Goal: Find specific page/section: Find specific page/section

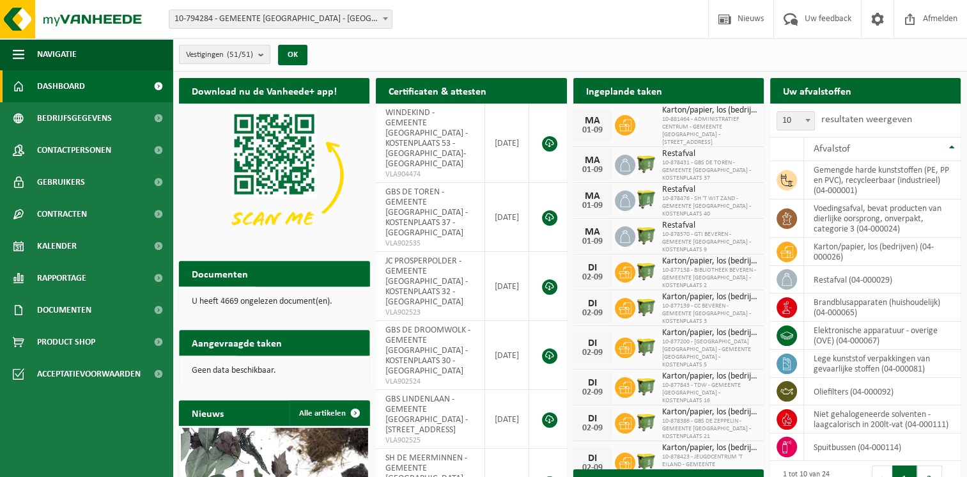
click at [268, 54] on b "submit" at bounding box center [264, 54] width 12 height 18
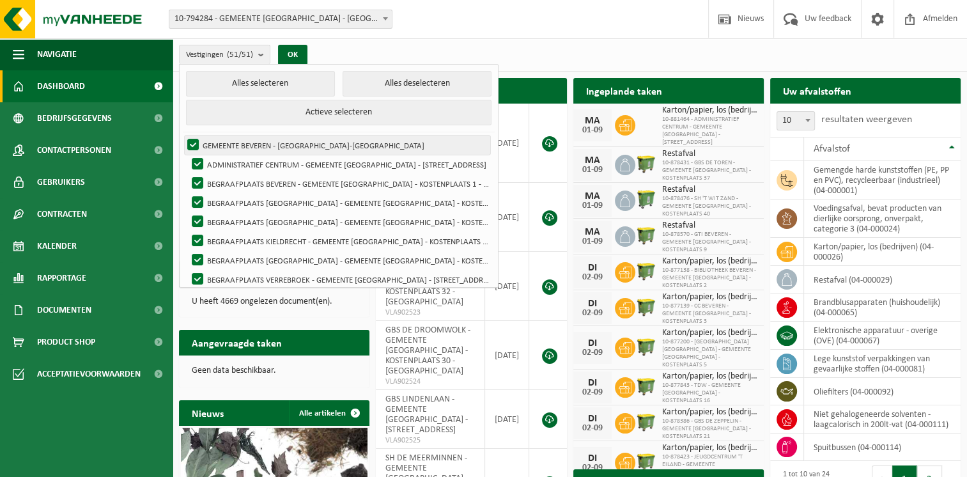
click at [194, 144] on label "GEMEENTE BEVEREN - BEVEREN-WAAS" at bounding box center [338, 144] width 306 height 19
click at [183, 135] on input "GEMEENTE BEVEREN - BEVEREN-WAAS" at bounding box center [182, 135] width 1 height 1
checkbox input "false"
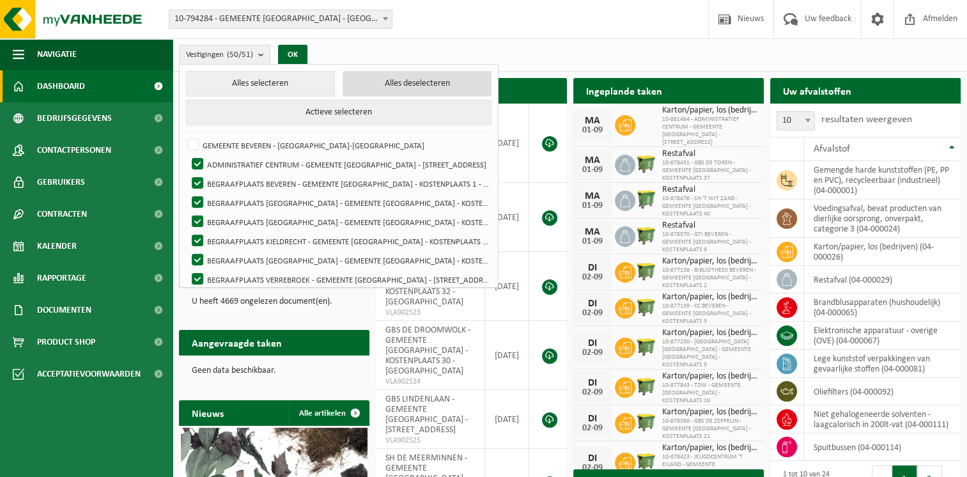
click at [376, 83] on button "Alles deselecteren" at bounding box center [417, 84] width 149 height 26
checkbox input "false"
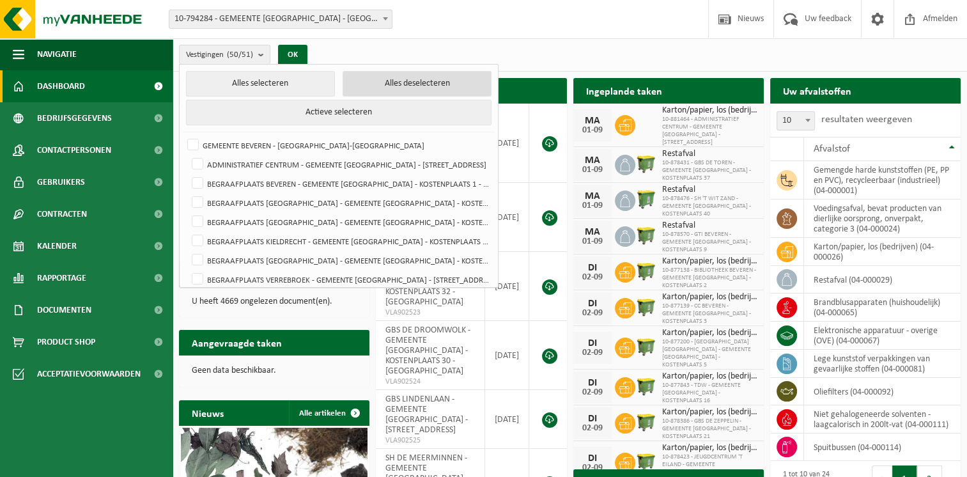
checkbox input "false"
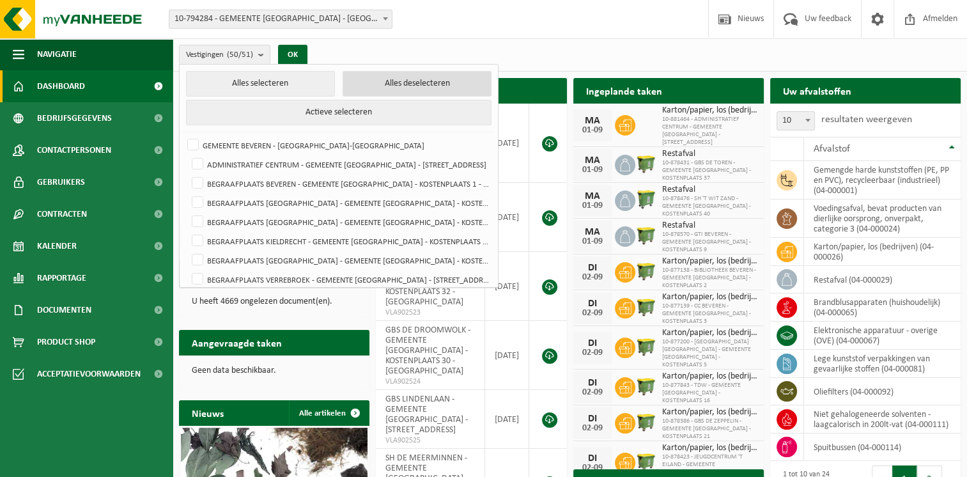
checkbox input "false"
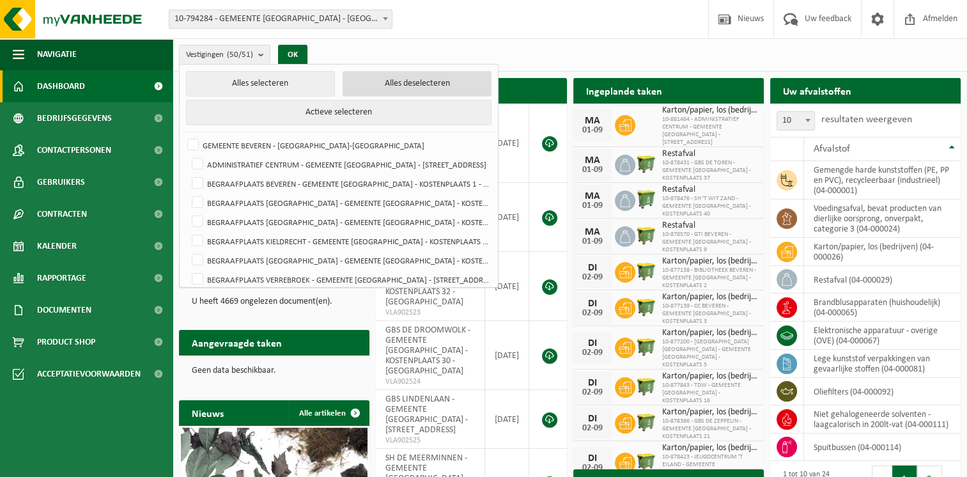
checkbox input "false"
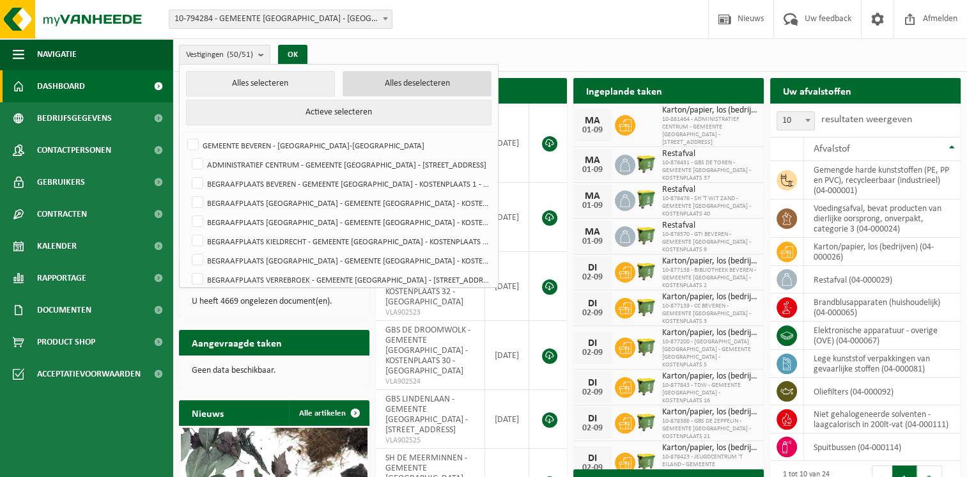
checkbox input "false"
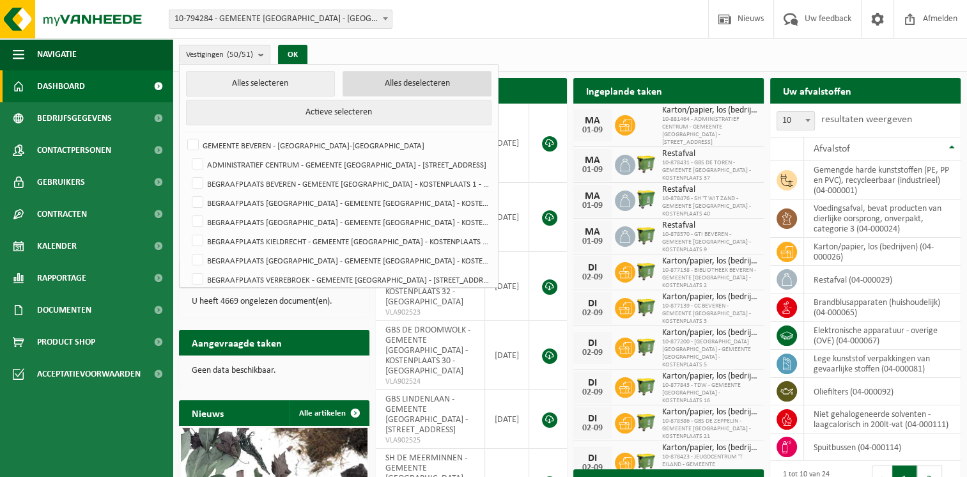
checkbox input "false"
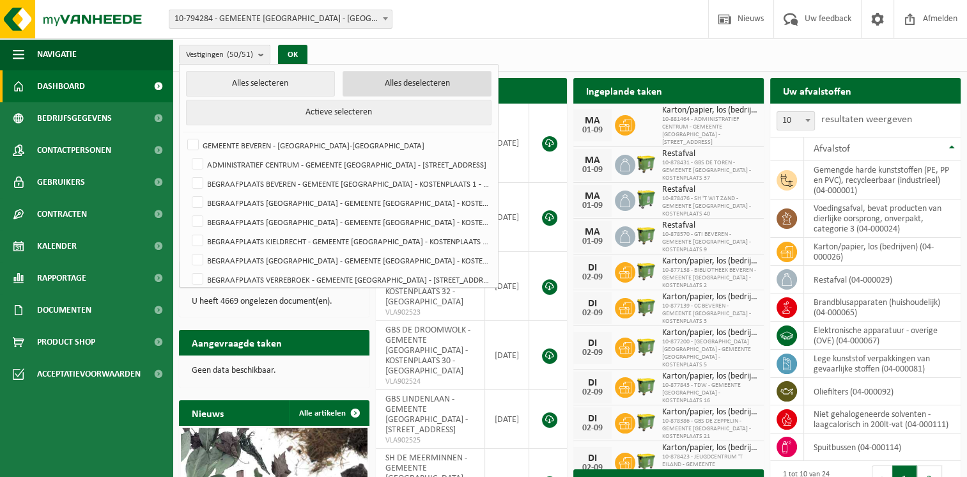
checkbox input "false"
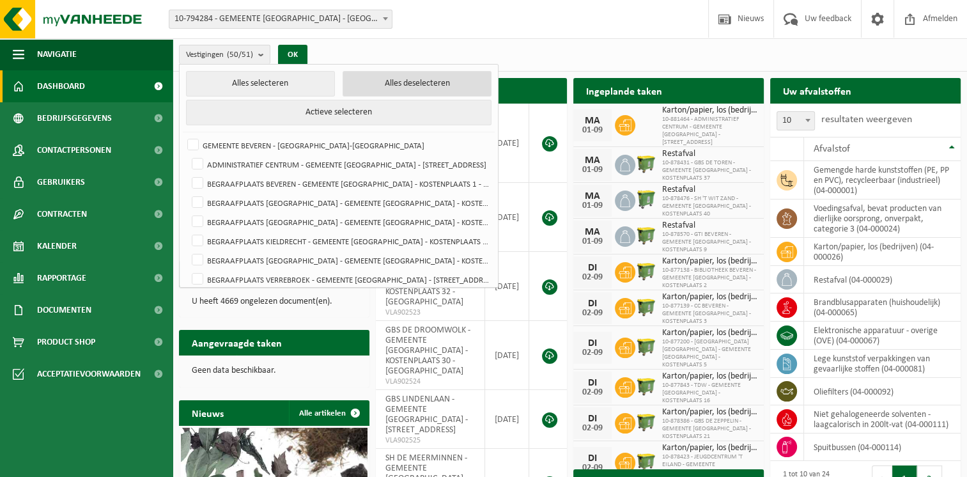
checkbox input "false"
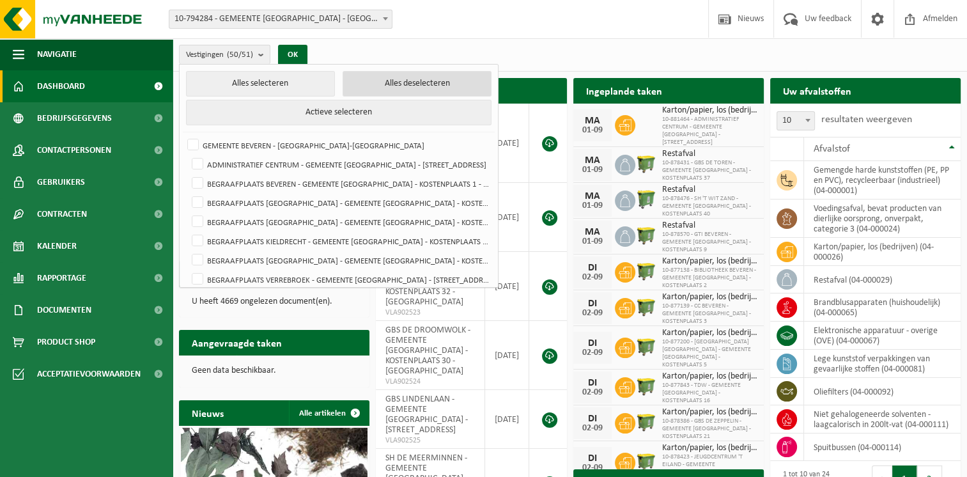
checkbox input "false"
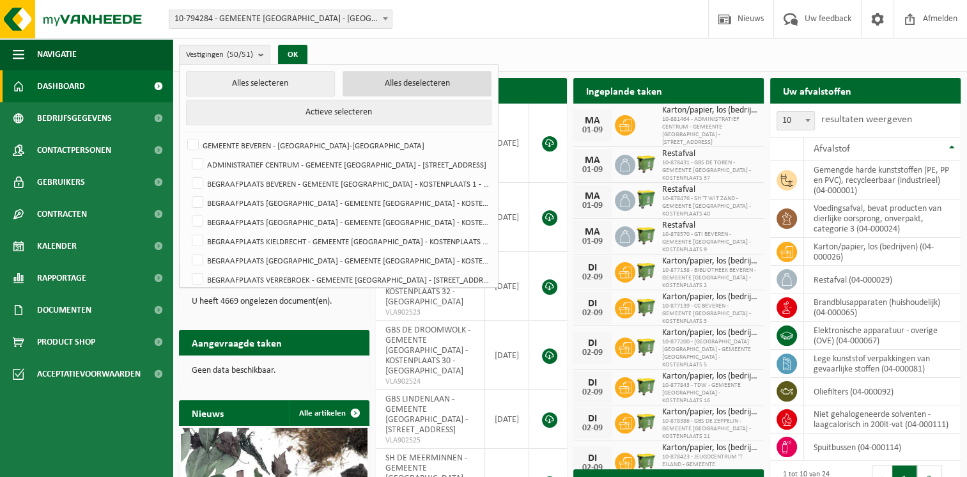
checkbox input "false"
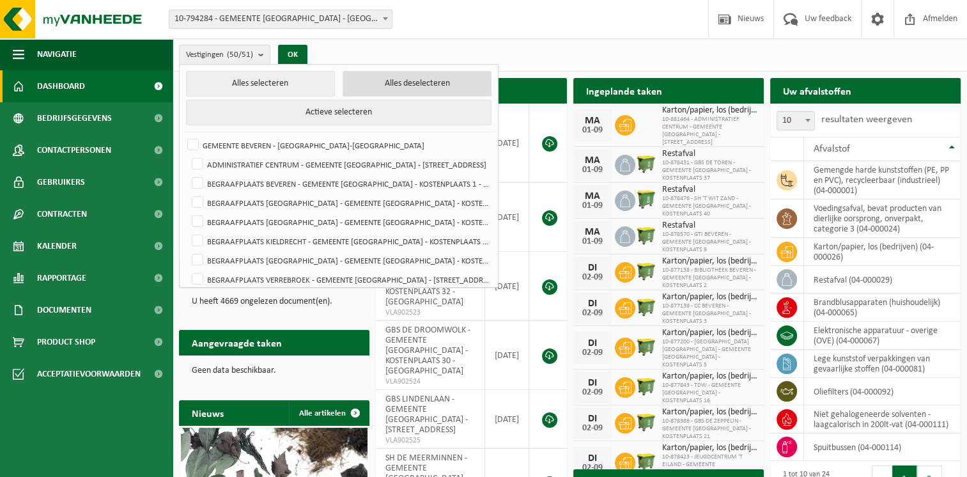
checkbox input "false"
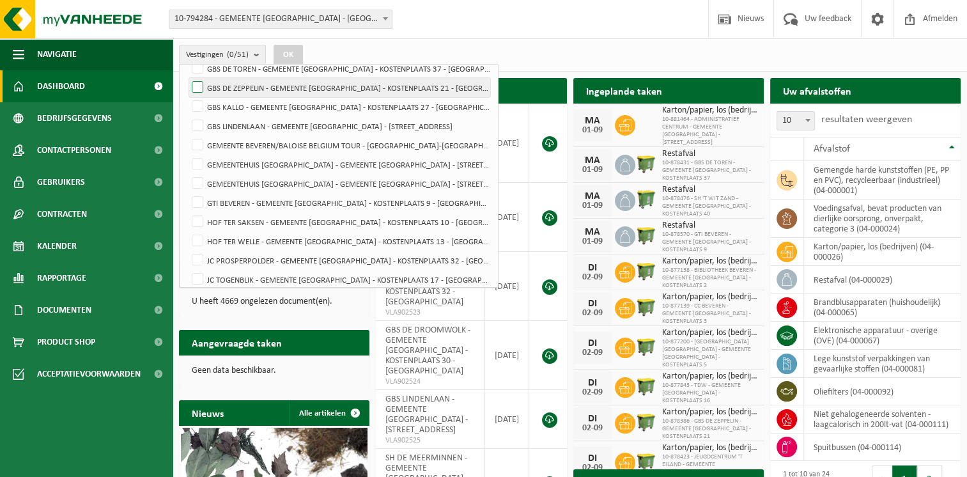
scroll to position [320, 0]
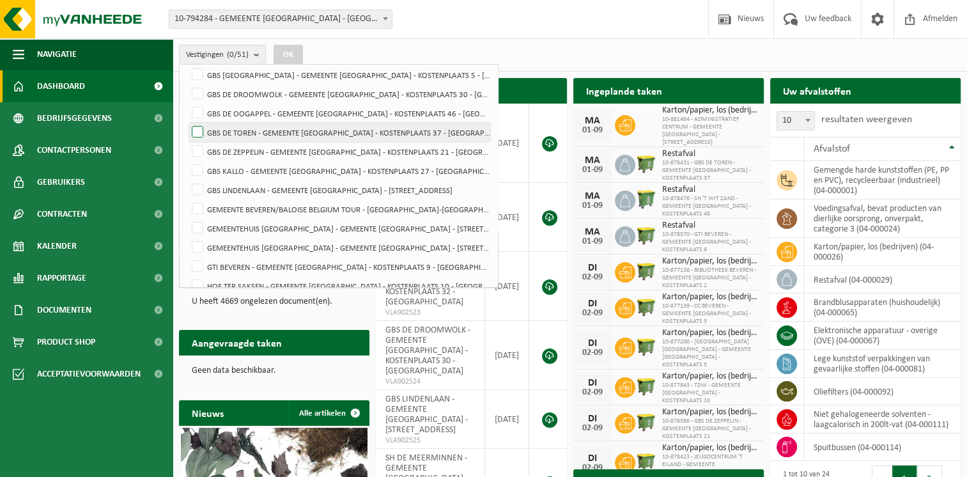
click at [263, 132] on label "GBS DE TOREN - GEMEENTE [GEOGRAPHIC_DATA] - KOSTENPLAATS 37 - [GEOGRAPHIC_DATA]" at bounding box center [339, 132] width 301 height 19
click at [187, 123] on input "GBS DE TOREN - GEMEENTE [GEOGRAPHIC_DATA] - KOSTENPLAATS 37 - [GEOGRAPHIC_DATA]" at bounding box center [187, 122] width 1 height 1
checkbox input "true"
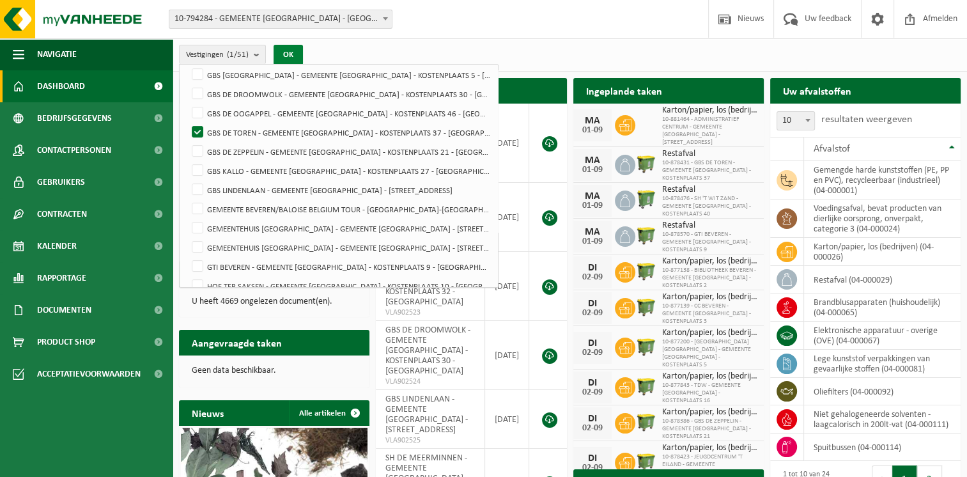
click at [293, 58] on button "OK" at bounding box center [288, 55] width 29 height 20
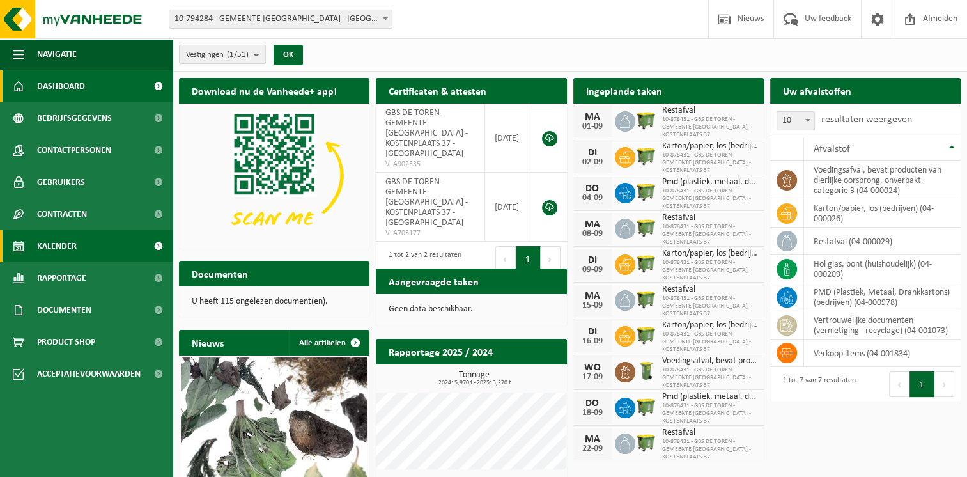
click at [79, 241] on link "Kalender" at bounding box center [86, 246] width 173 height 32
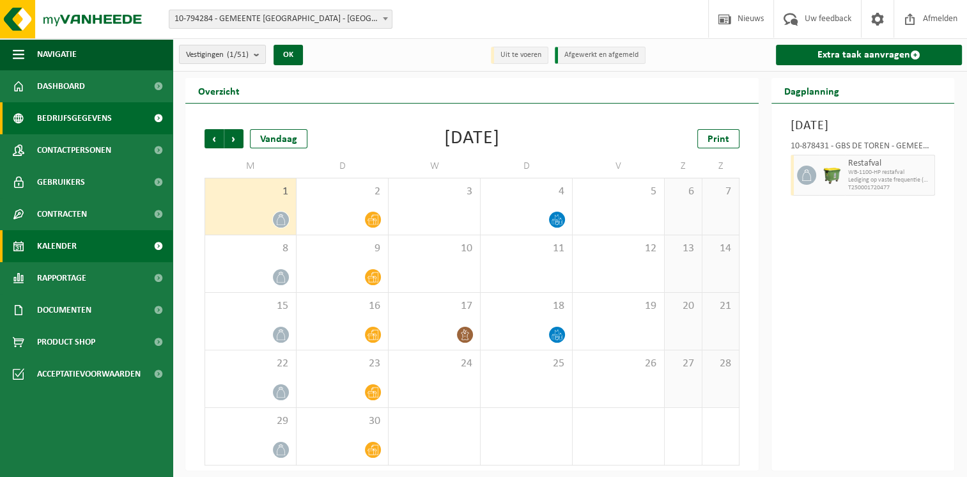
click at [94, 124] on span "Bedrijfsgegevens" at bounding box center [74, 118] width 75 height 32
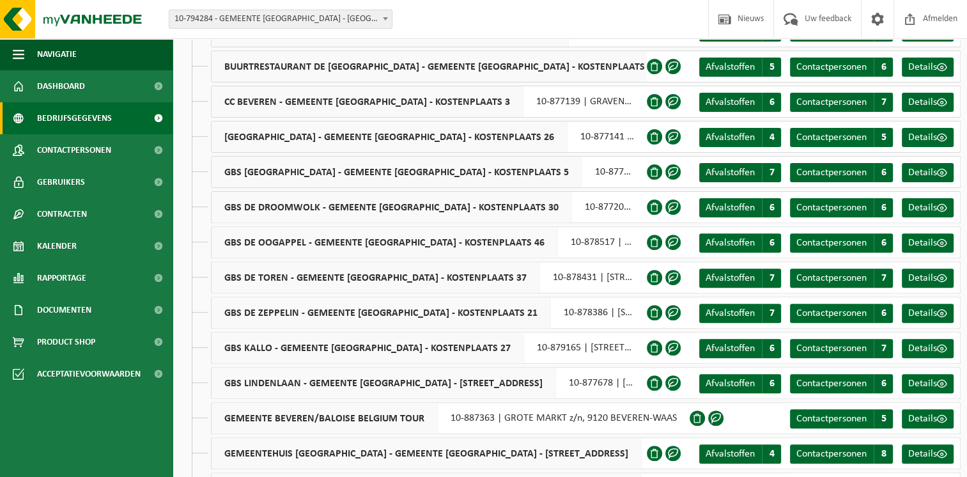
scroll to position [383, 0]
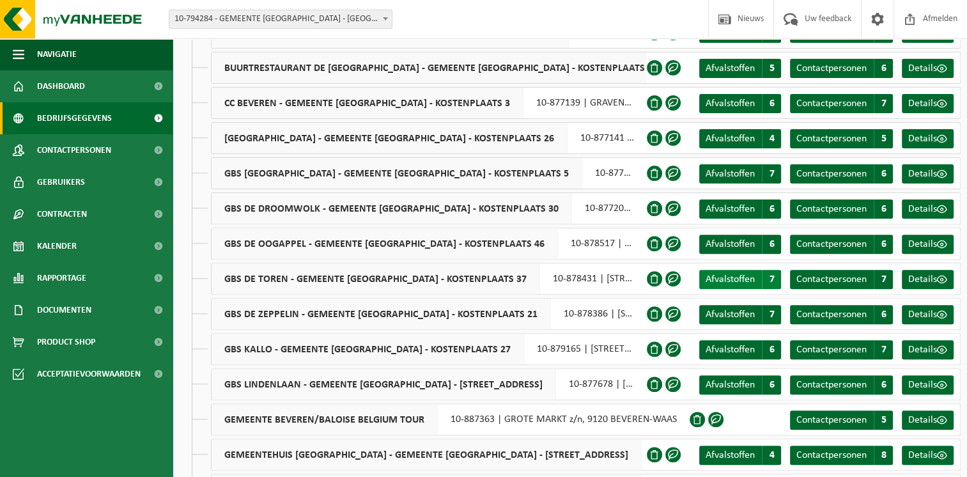
click at [734, 274] on span "Afvalstoffen" at bounding box center [730, 279] width 49 height 10
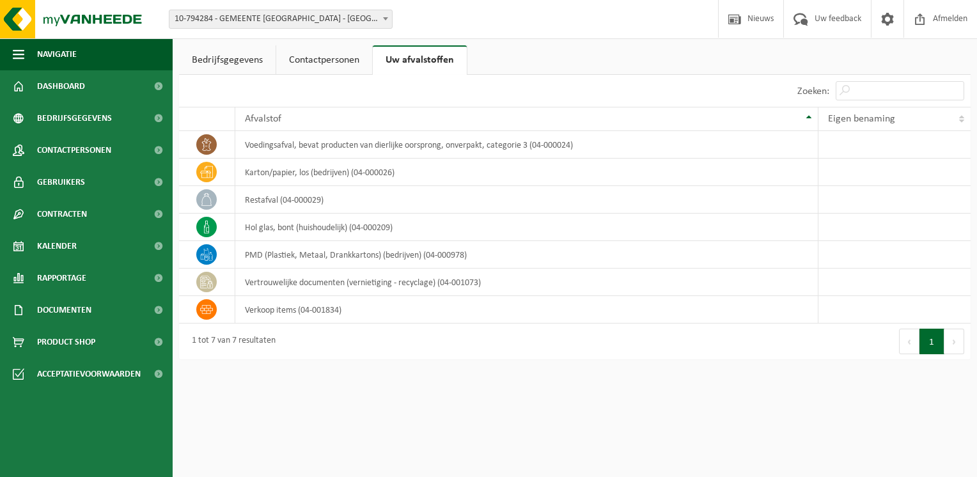
click at [314, 61] on link "Contactpersonen" at bounding box center [324, 59] width 96 height 29
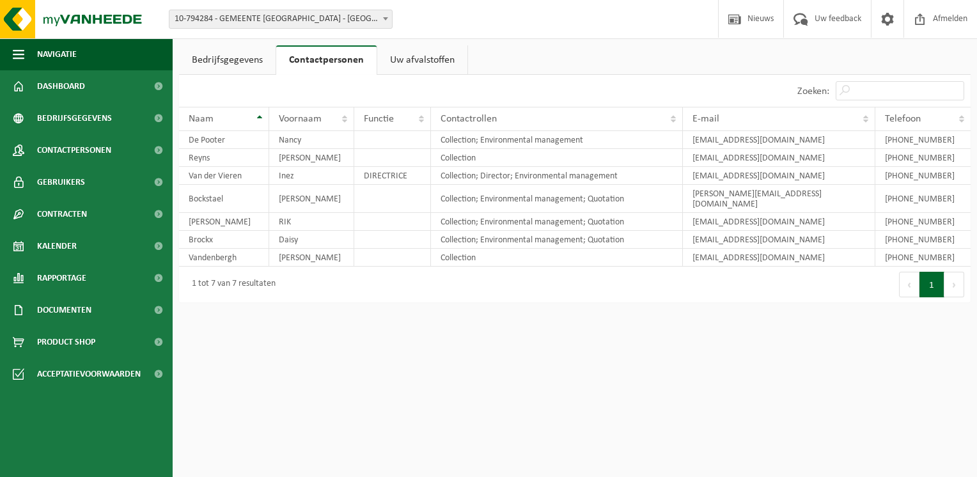
click at [240, 61] on link "Bedrijfsgegevens" at bounding box center [227, 59] width 97 height 29
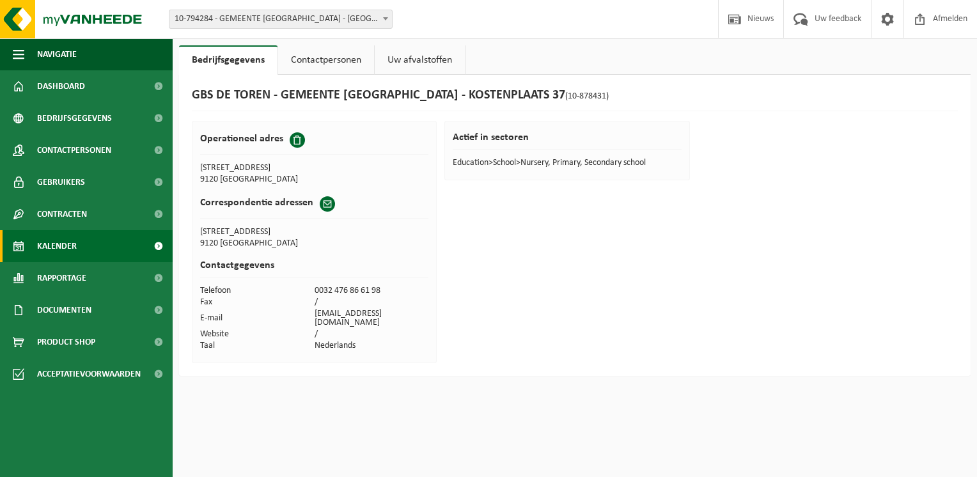
click at [75, 247] on span "Kalender" at bounding box center [57, 246] width 40 height 32
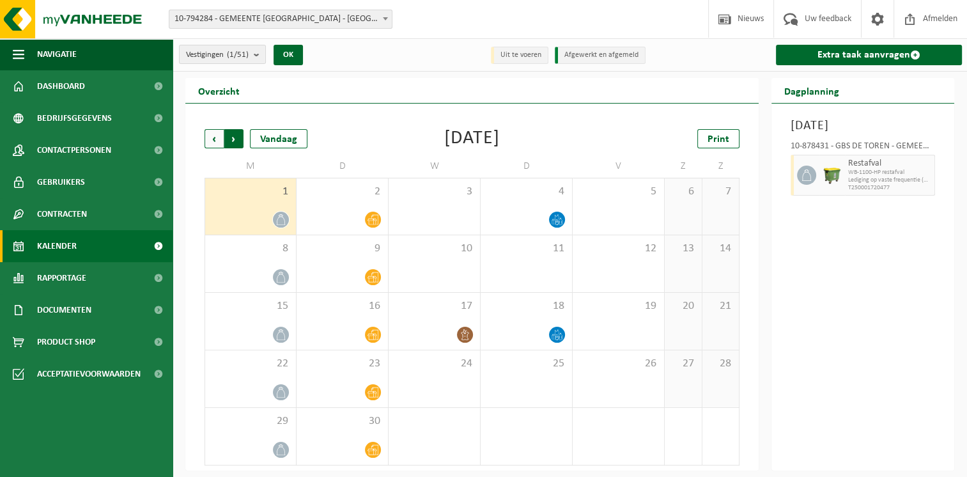
click at [207, 135] on span "Vorige" at bounding box center [214, 138] width 19 height 19
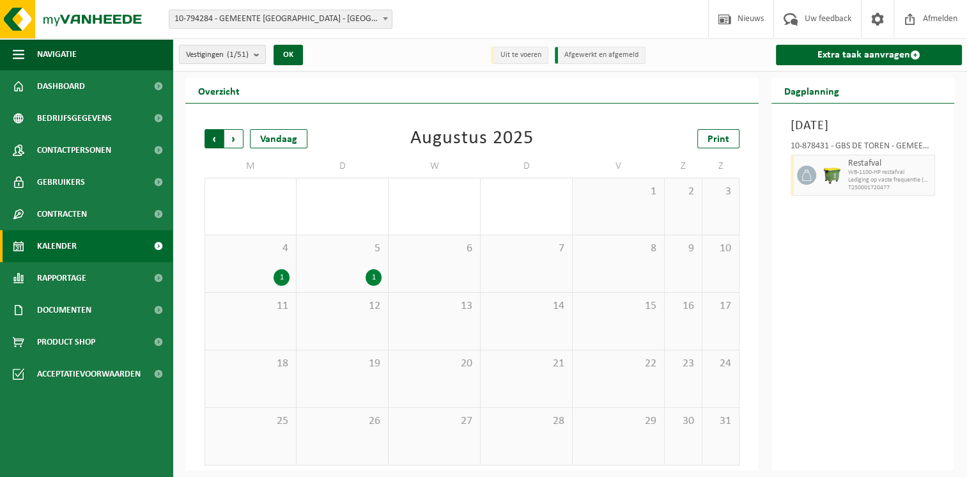
click at [238, 139] on span "Volgende" at bounding box center [233, 138] width 19 height 19
